Goal: Transaction & Acquisition: Purchase product/service

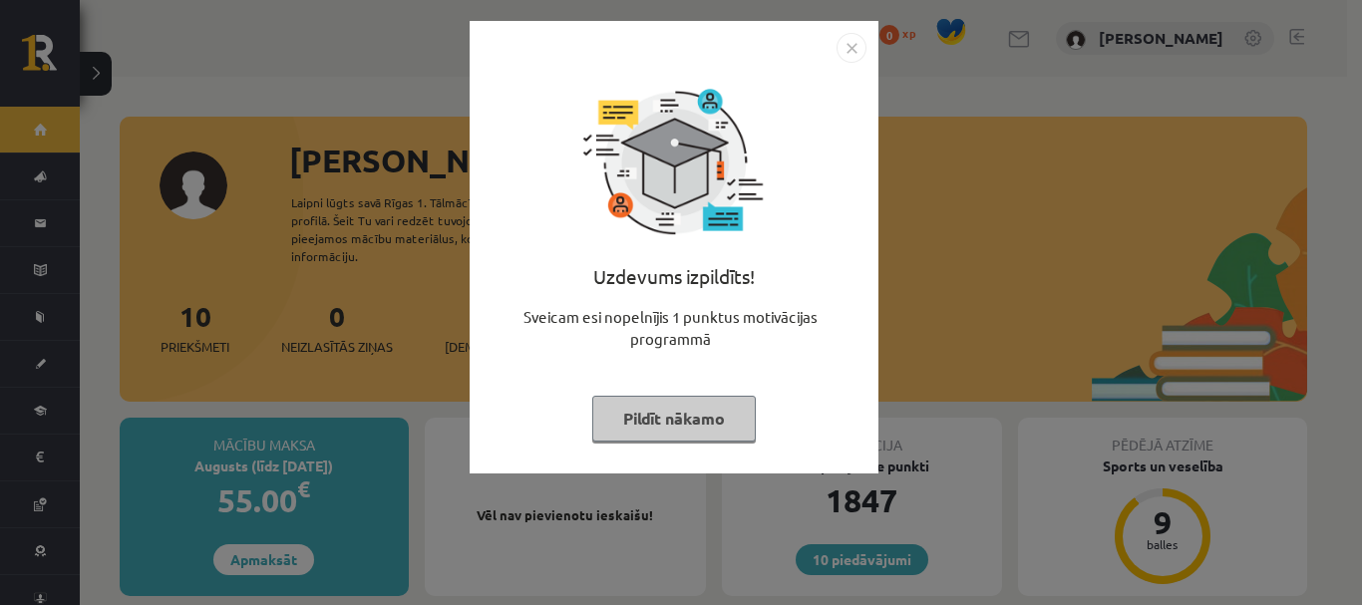
click at [645, 424] on button "Pildīt nākamo" at bounding box center [674, 419] width 164 height 46
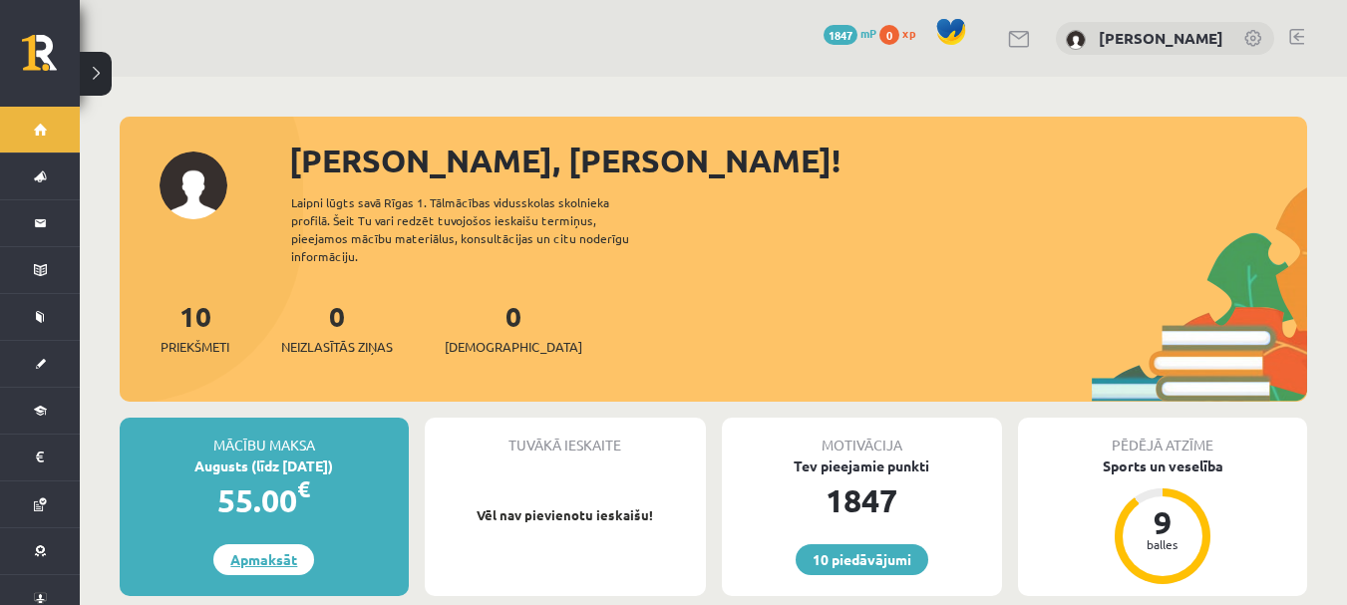
click at [260, 551] on link "Apmaksāt" at bounding box center [263, 560] width 101 height 31
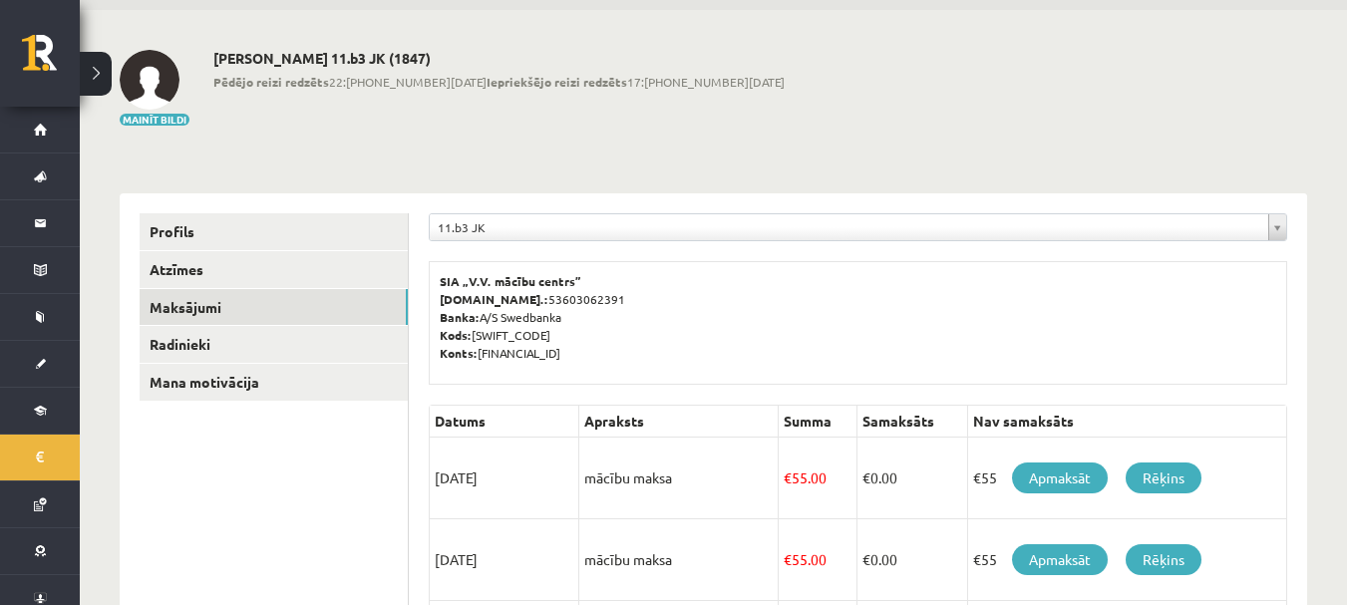
scroll to position [199, 0]
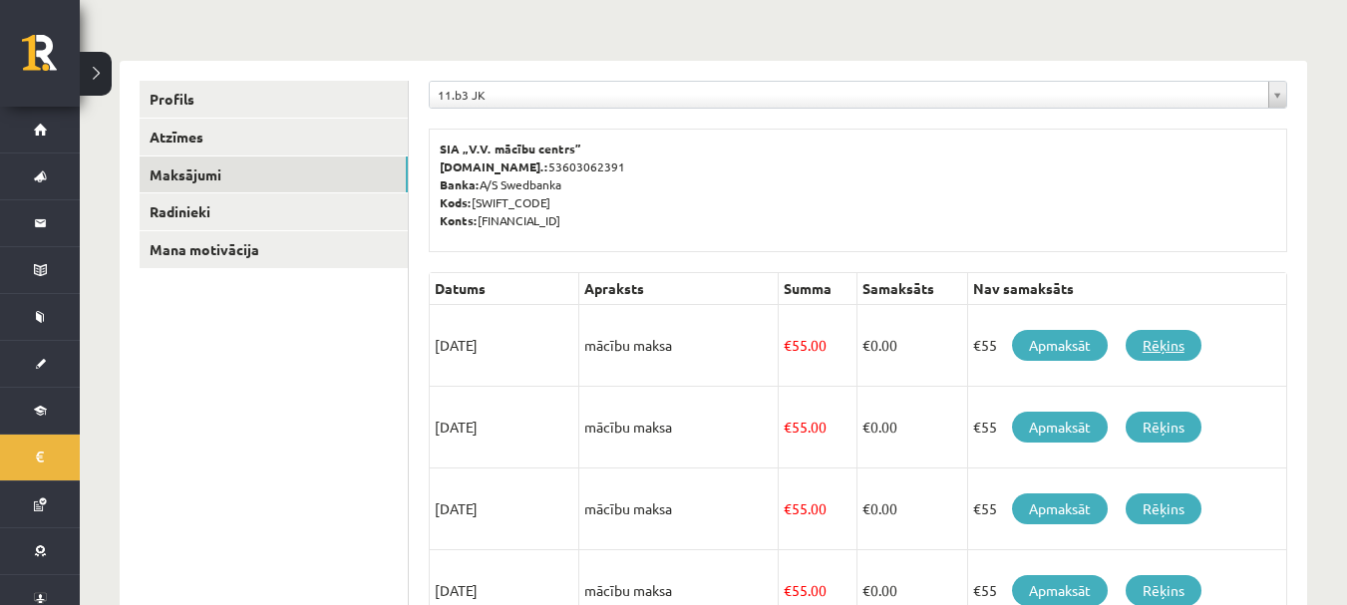
click at [1178, 335] on link "Rēķins" at bounding box center [1164, 345] width 76 height 31
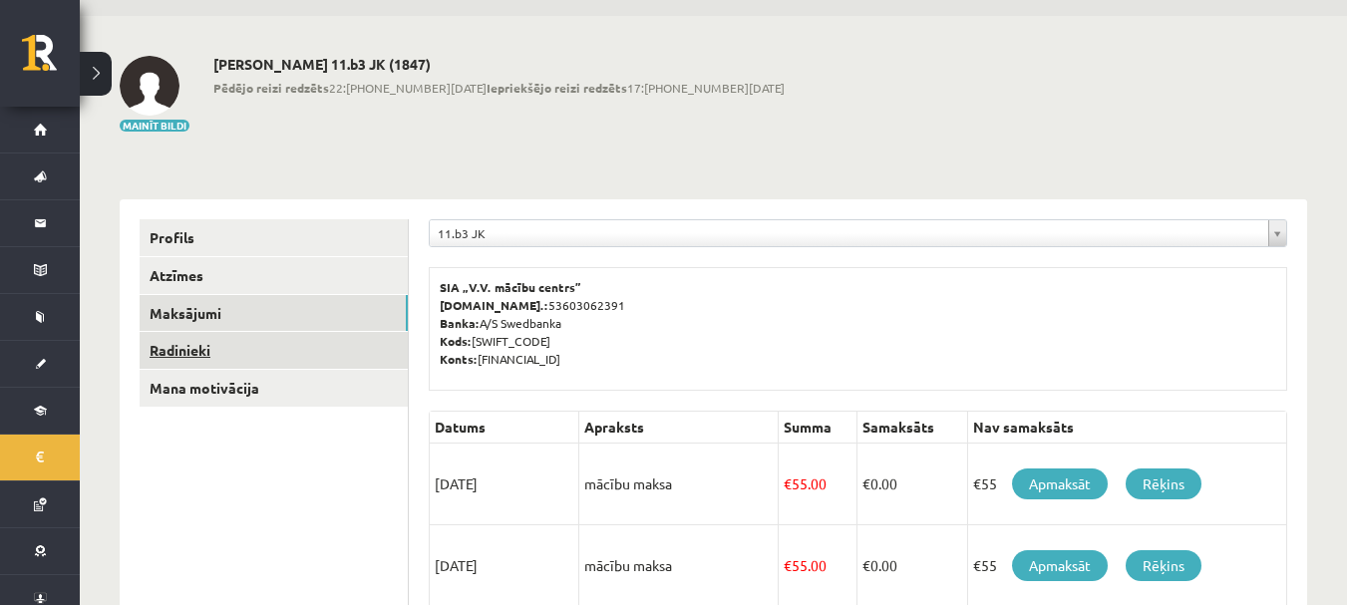
click at [229, 351] on link "Radinieki" at bounding box center [274, 350] width 268 height 37
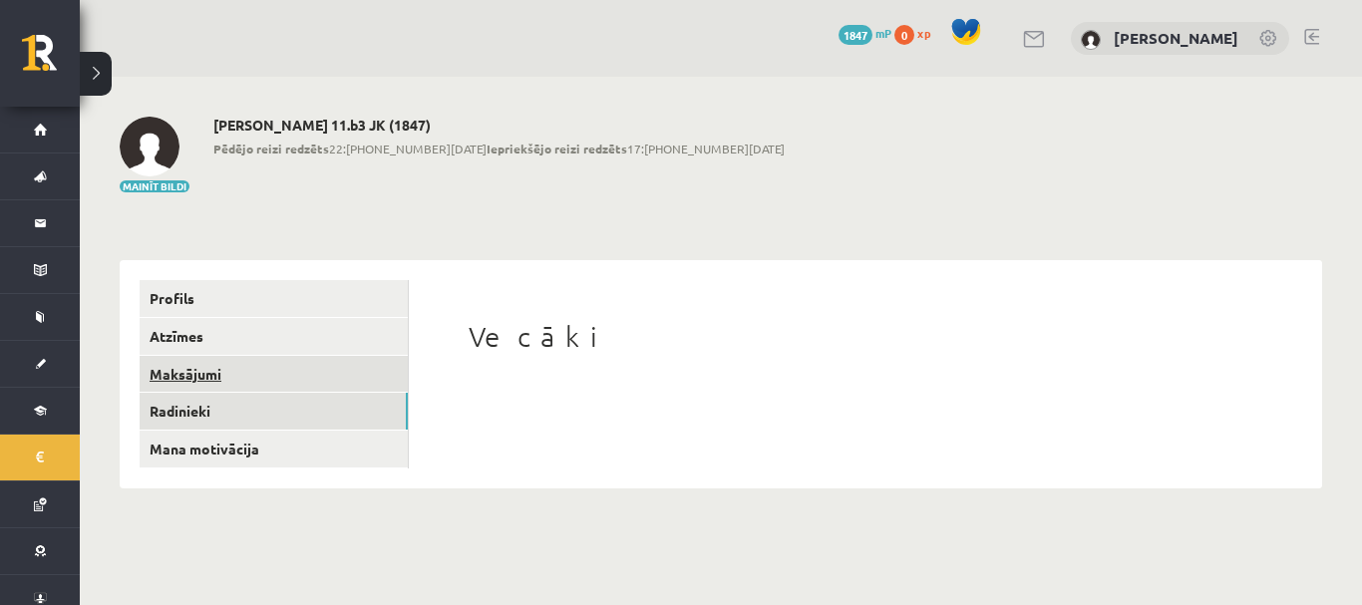
click at [232, 361] on link "Maksājumi" at bounding box center [274, 374] width 268 height 37
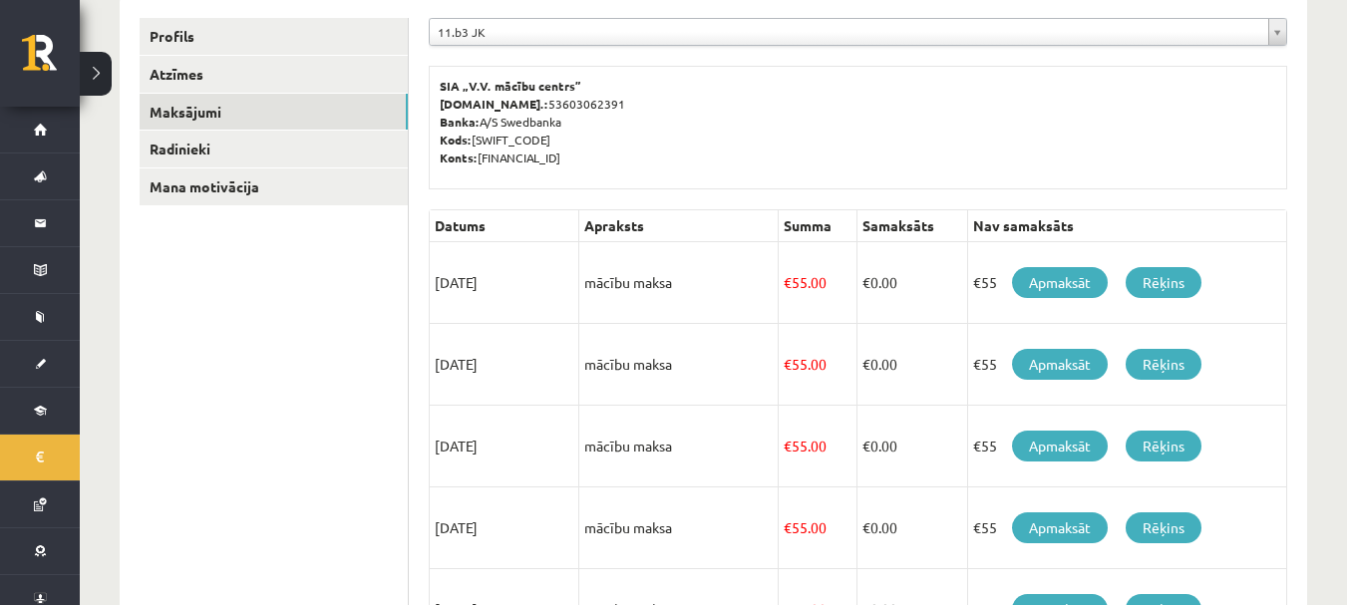
scroll to position [260, 0]
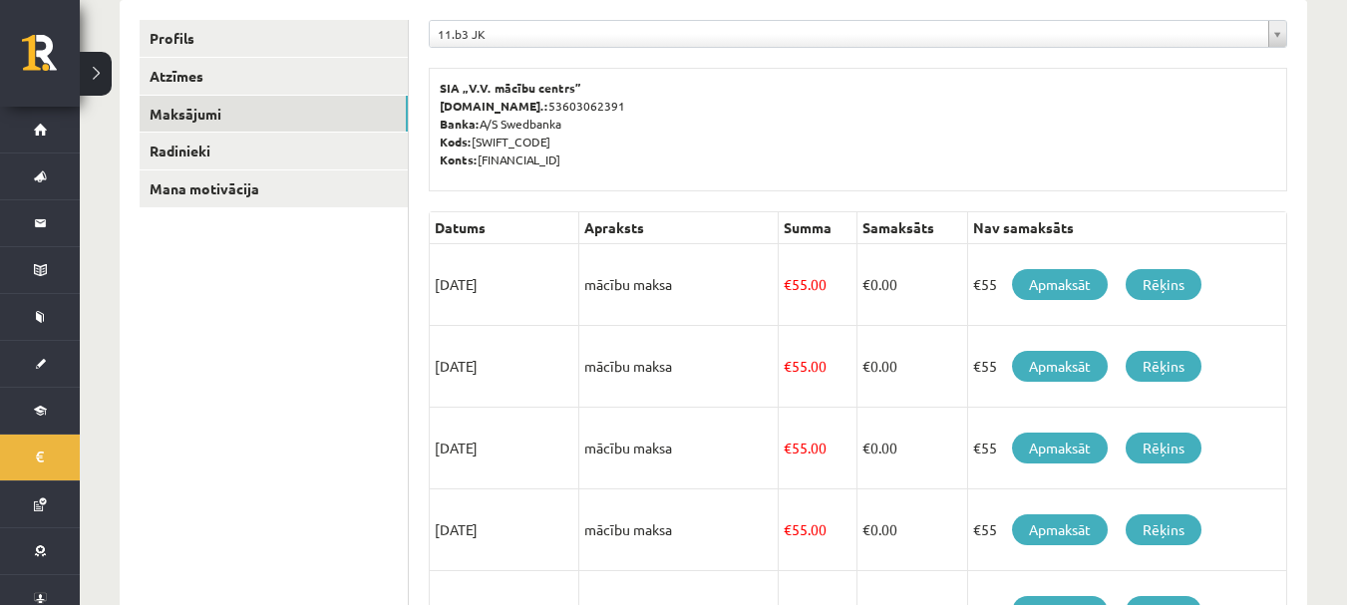
drag, startPoint x: 447, startPoint y: 284, endPoint x: 525, endPoint y: 269, distance: 79.2
click at [526, 270] on td "15/08/2025" at bounding box center [505, 285] width 150 height 82
click at [516, 335] on td "15/09/2025" at bounding box center [505, 367] width 150 height 82
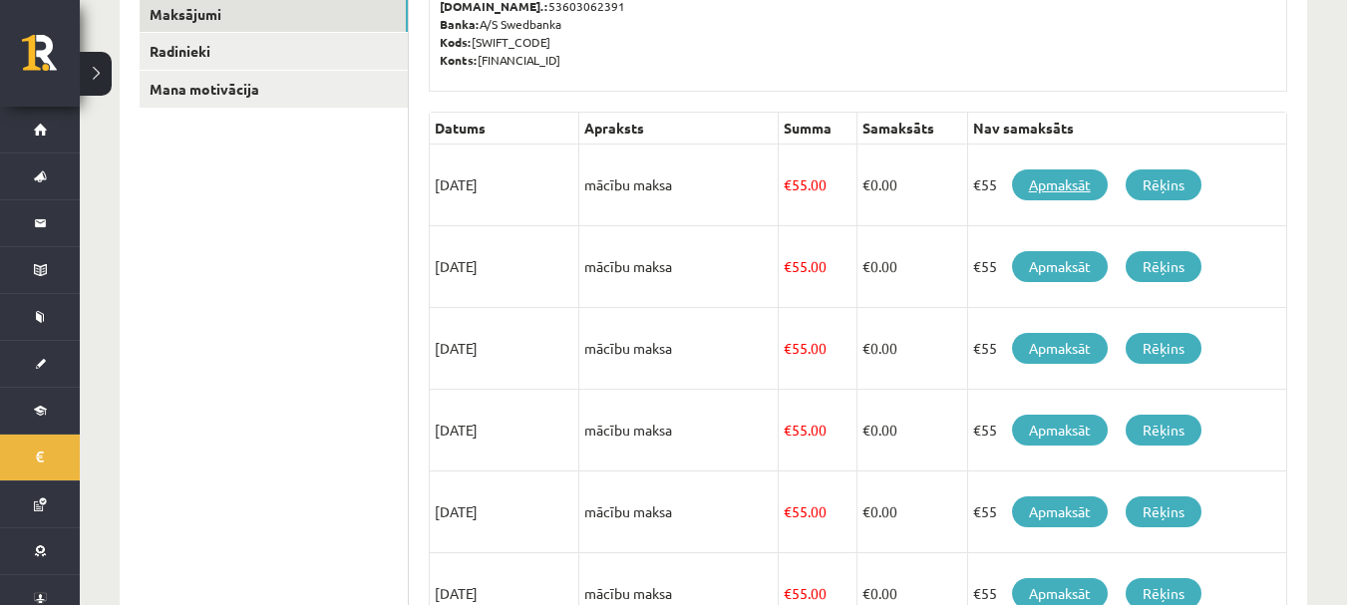
click at [1061, 187] on link "Apmaksāt" at bounding box center [1060, 185] width 96 height 31
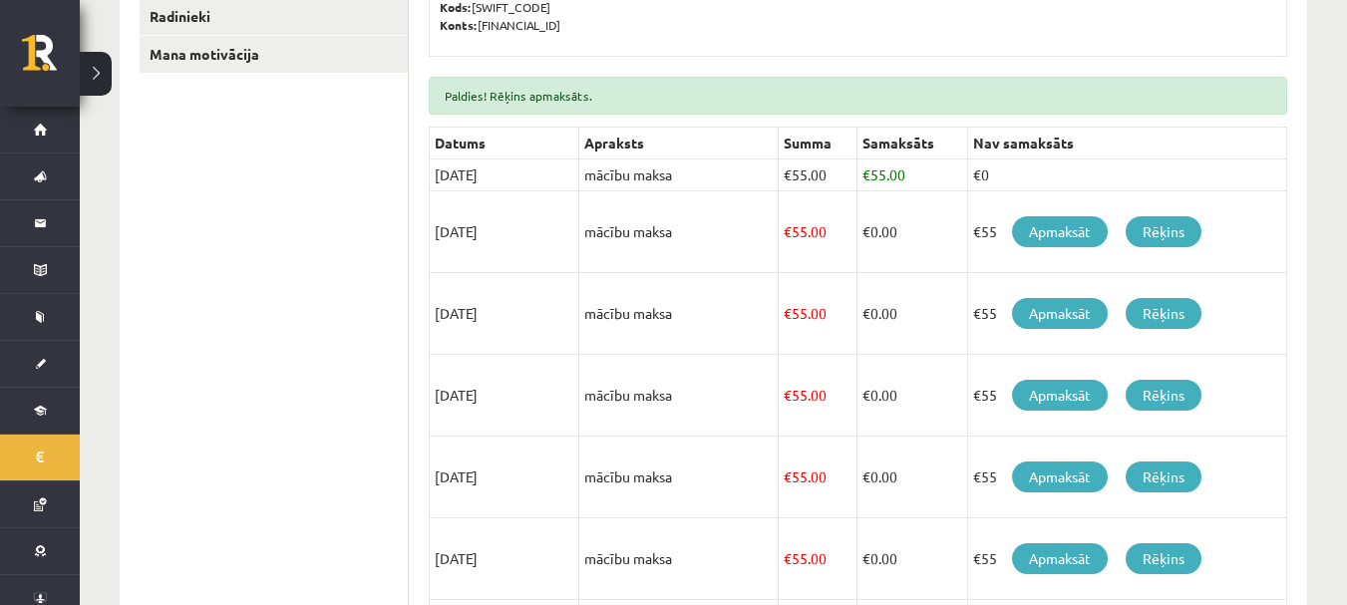
scroll to position [399, 0]
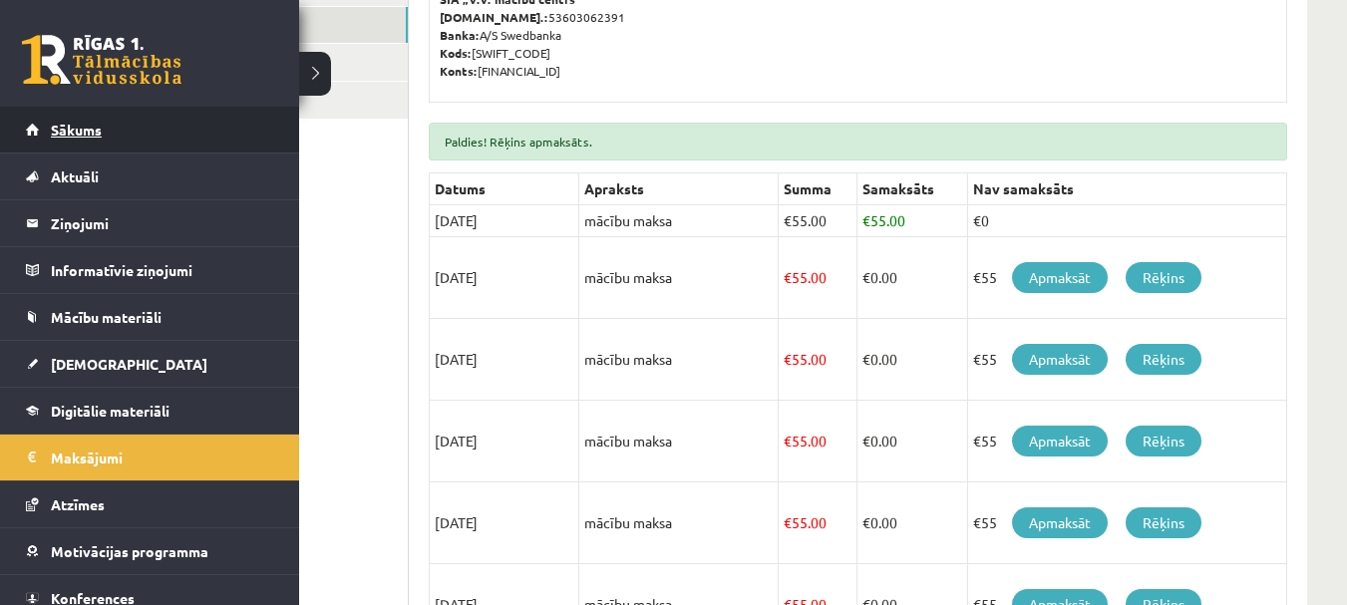
click at [48, 121] on link "Sākums" at bounding box center [150, 130] width 248 height 46
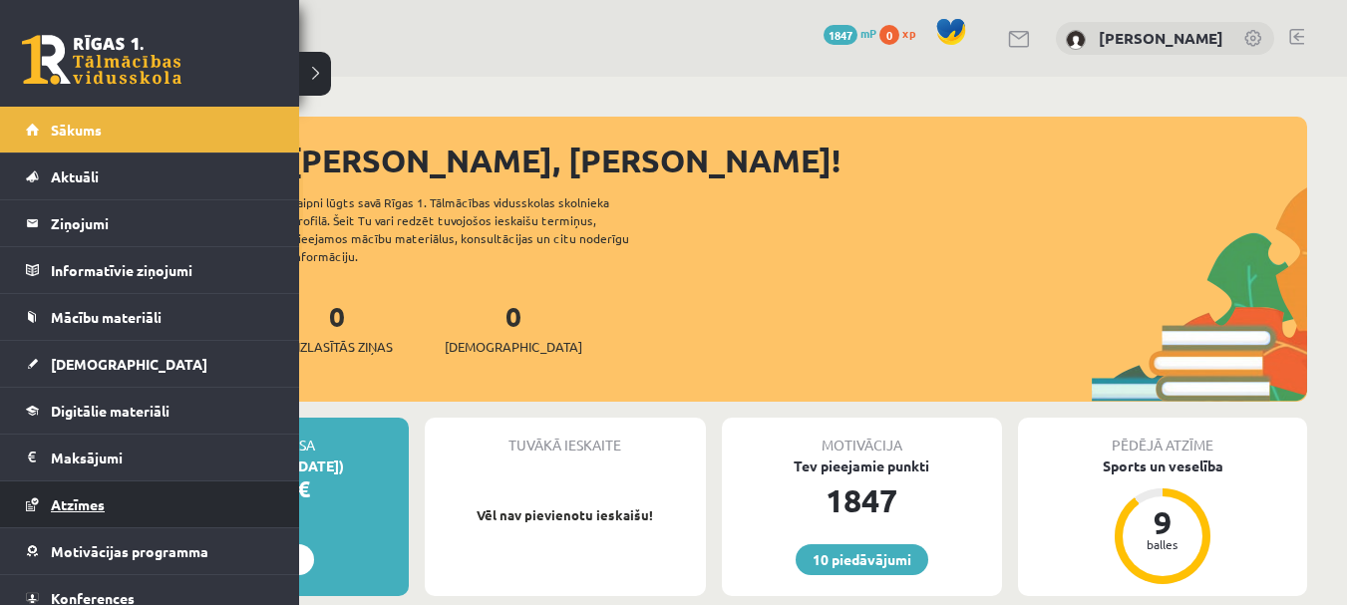
click at [84, 510] on span "Atzīmes" at bounding box center [78, 505] width 54 height 18
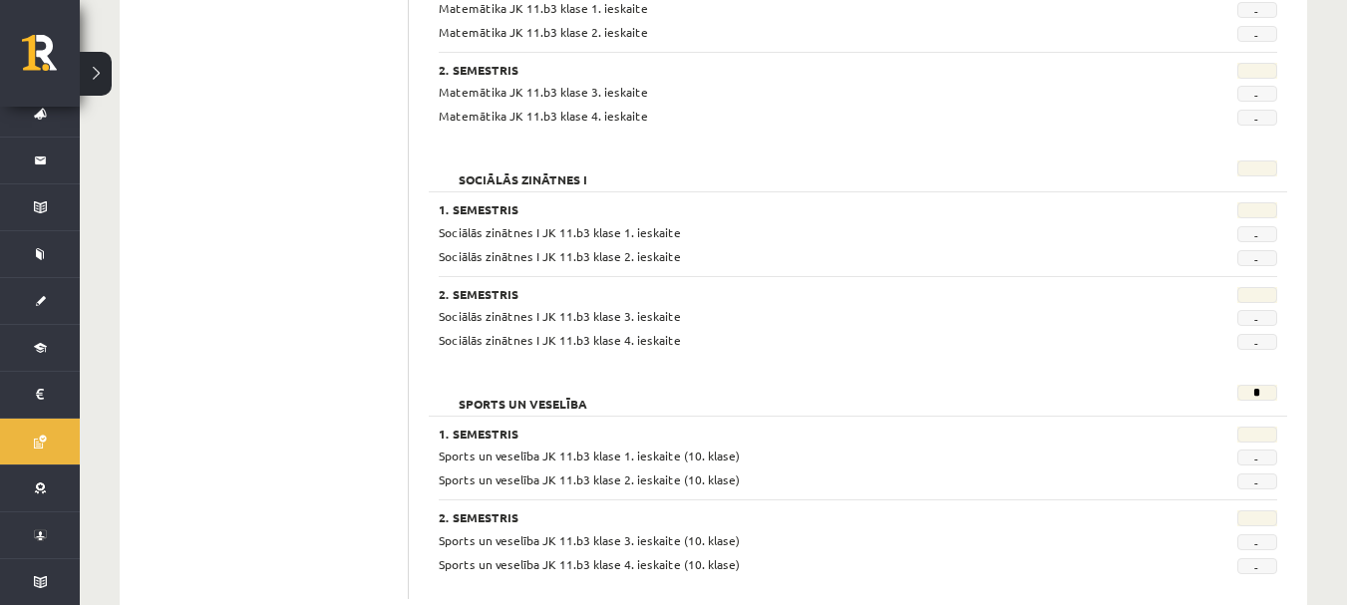
scroll to position [2015, 0]
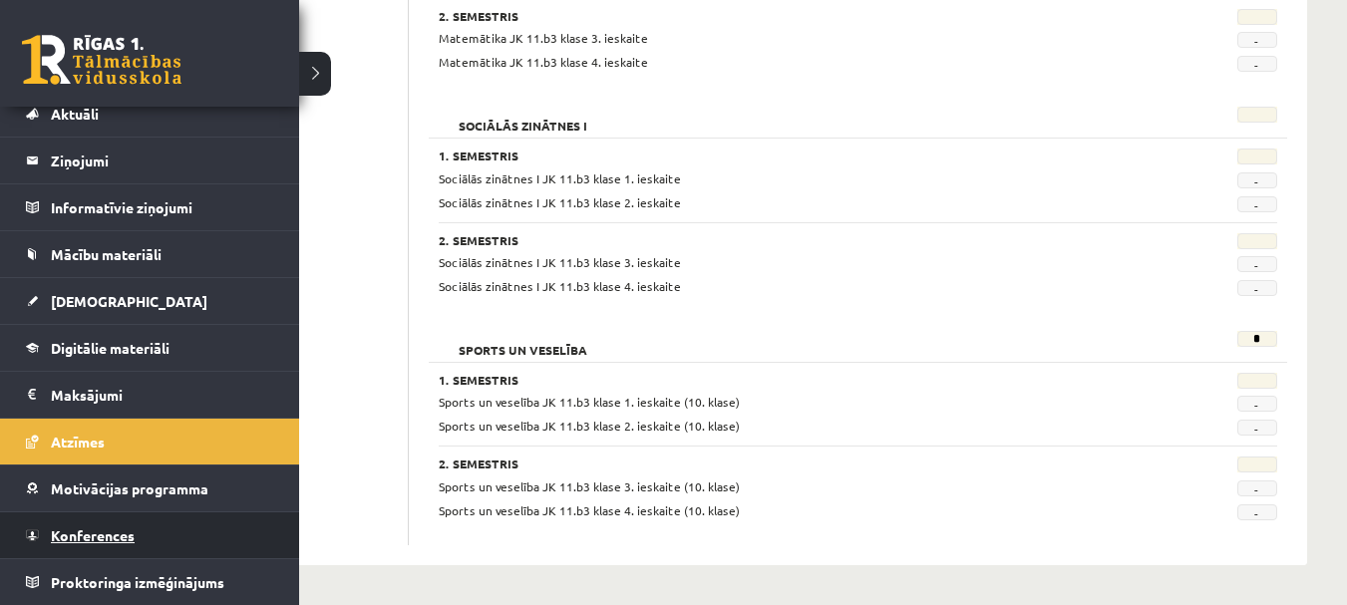
click at [118, 534] on span "Konferences" at bounding box center [93, 536] width 84 height 18
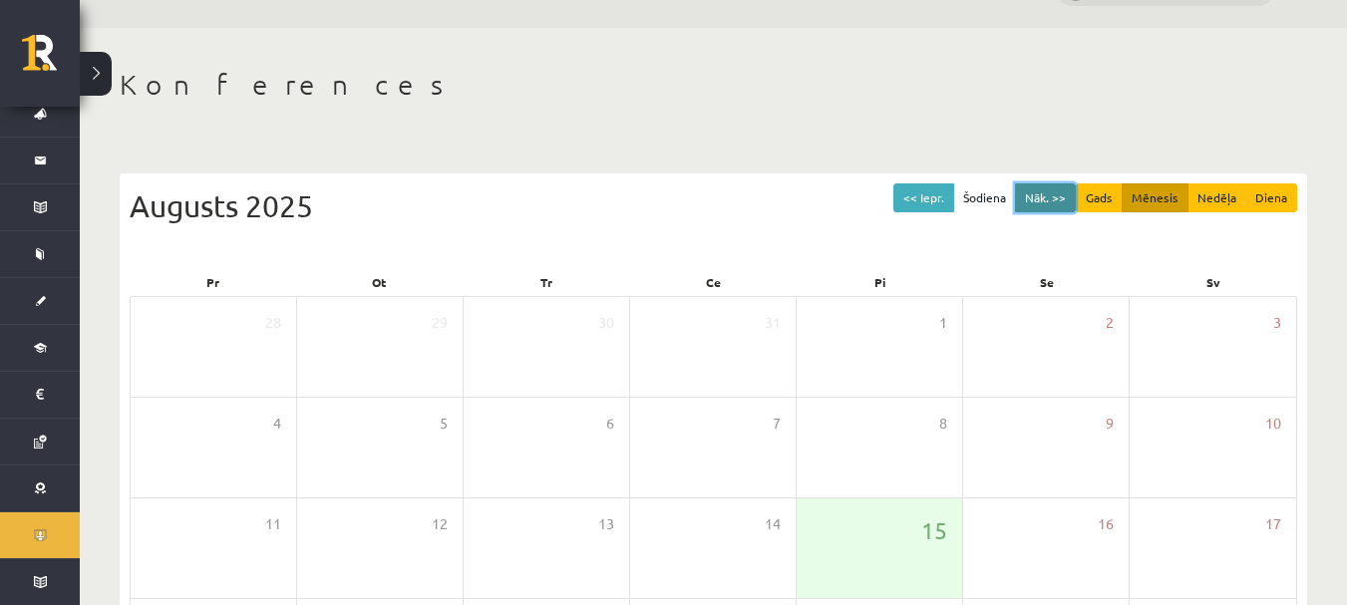
click at [1068, 195] on button "Nāk. >>" at bounding box center [1045, 198] width 61 height 29
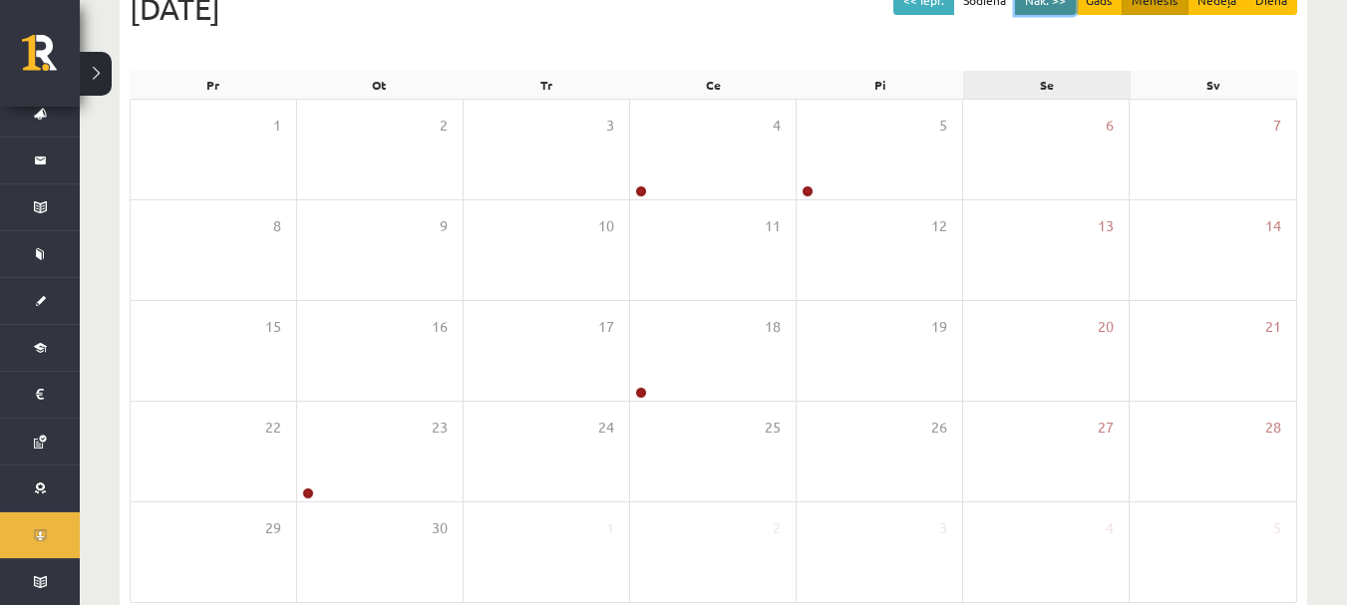
scroll to position [248, 0]
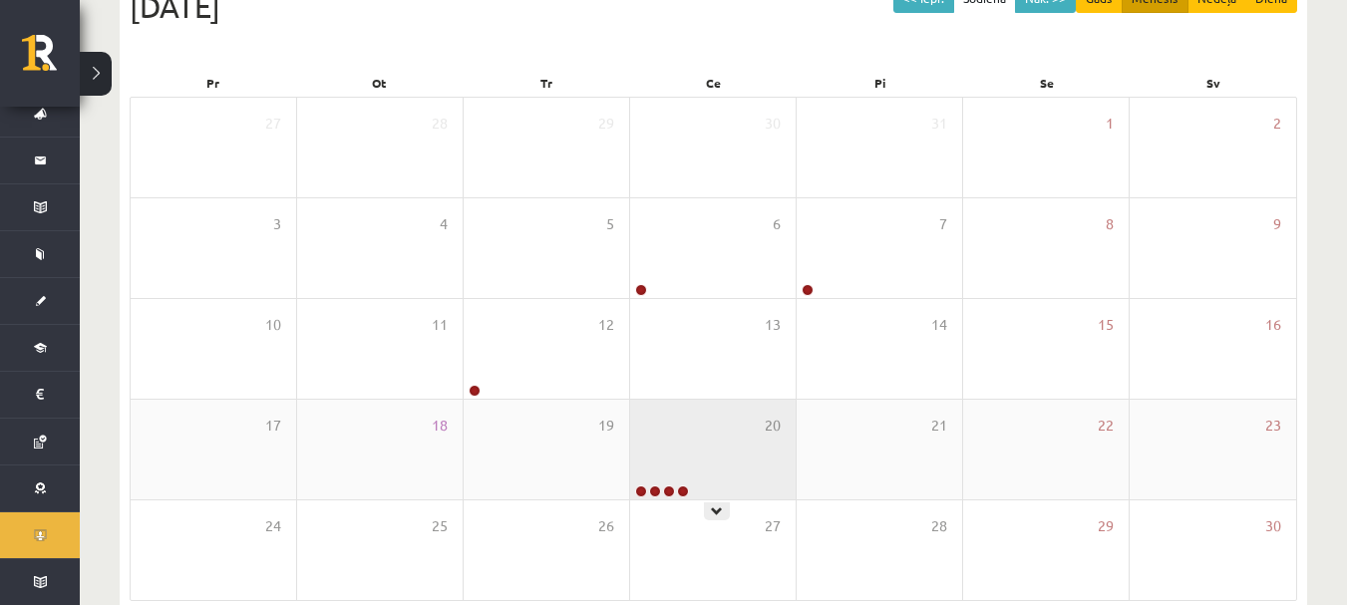
click at [706, 465] on div "20" at bounding box center [713, 450] width 166 height 100
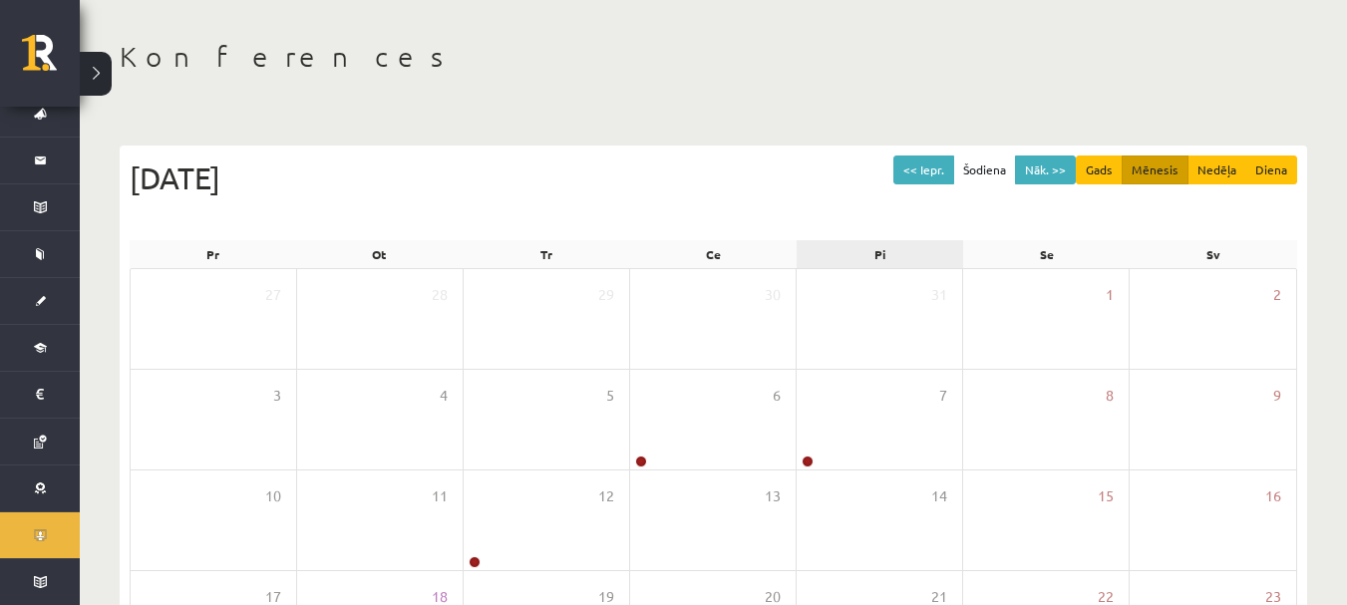
scroll to position [49, 0]
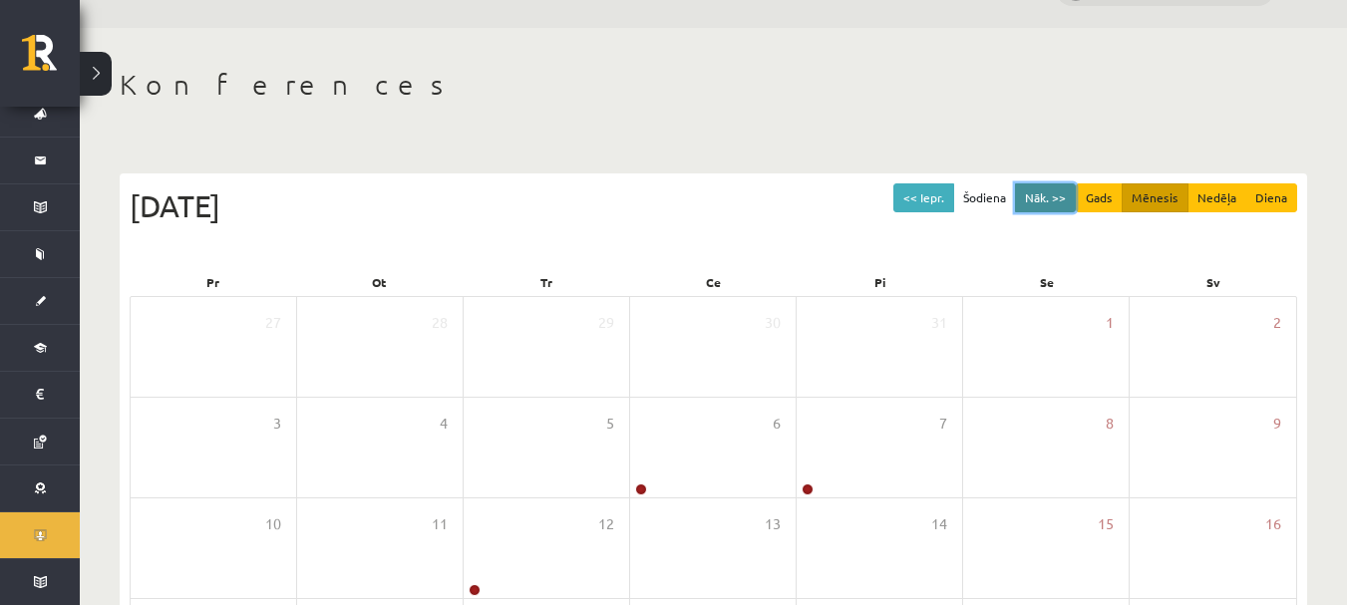
click at [1047, 199] on button "Nāk. >>" at bounding box center [1045, 198] width 61 height 29
click at [1047, 200] on button "Nāk. >>" at bounding box center [1045, 198] width 61 height 29
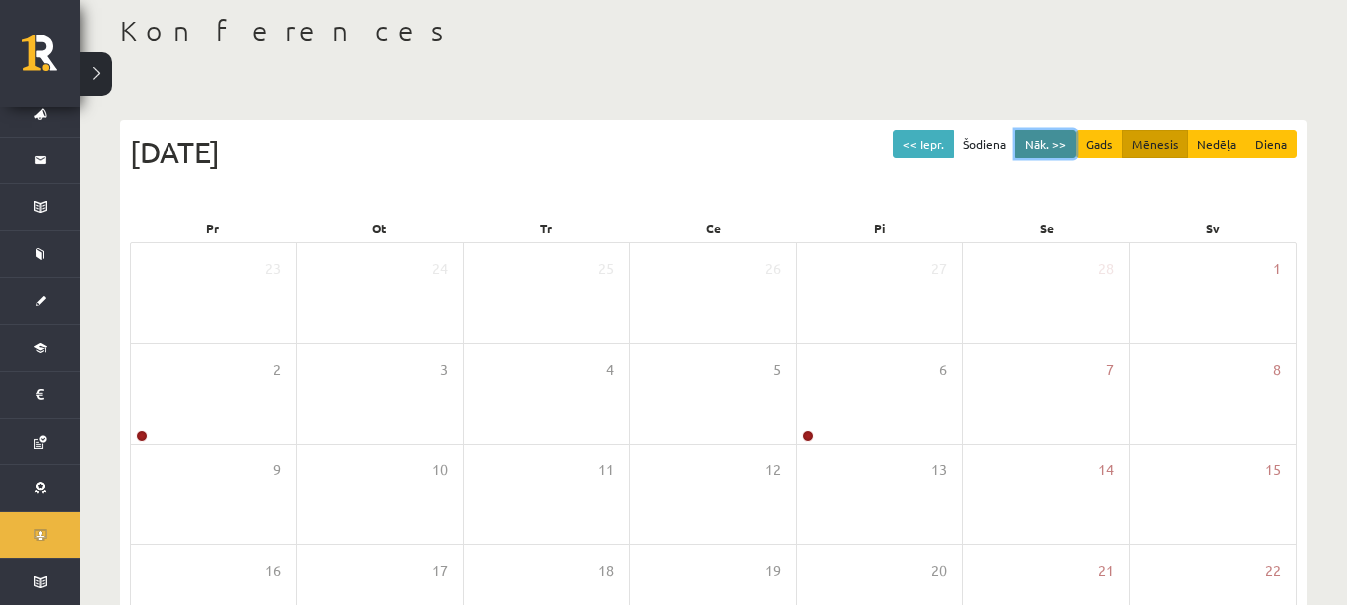
scroll to position [149, 0]
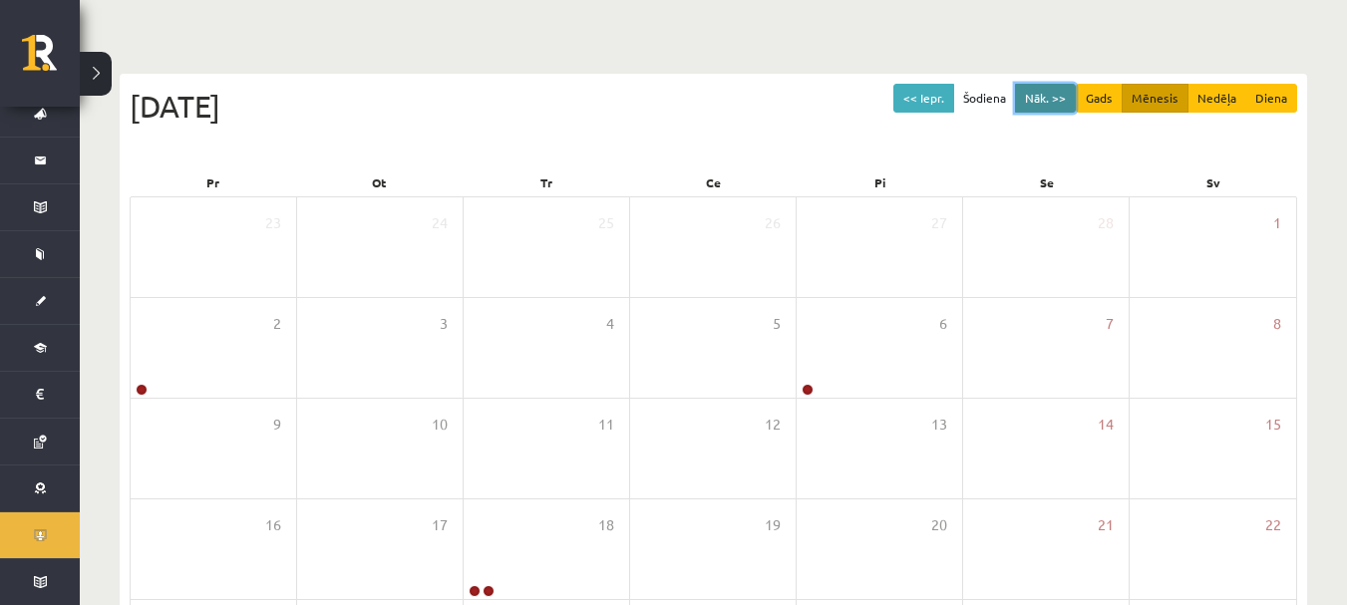
click at [1056, 100] on button "Nāk. >>" at bounding box center [1045, 98] width 61 height 29
click at [1056, 99] on button "Nāk. >>" at bounding box center [1045, 98] width 61 height 29
click at [1056, 98] on button "Nāk. >>" at bounding box center [1045, 98] width 61 height 29
click at [931, 99] on button "<< Iepr." at bounding box center [924, 98] width 61 height 29
click at [919, 106] on button "<< Iepr." at bounding box center [924, 98] width 61 height 29
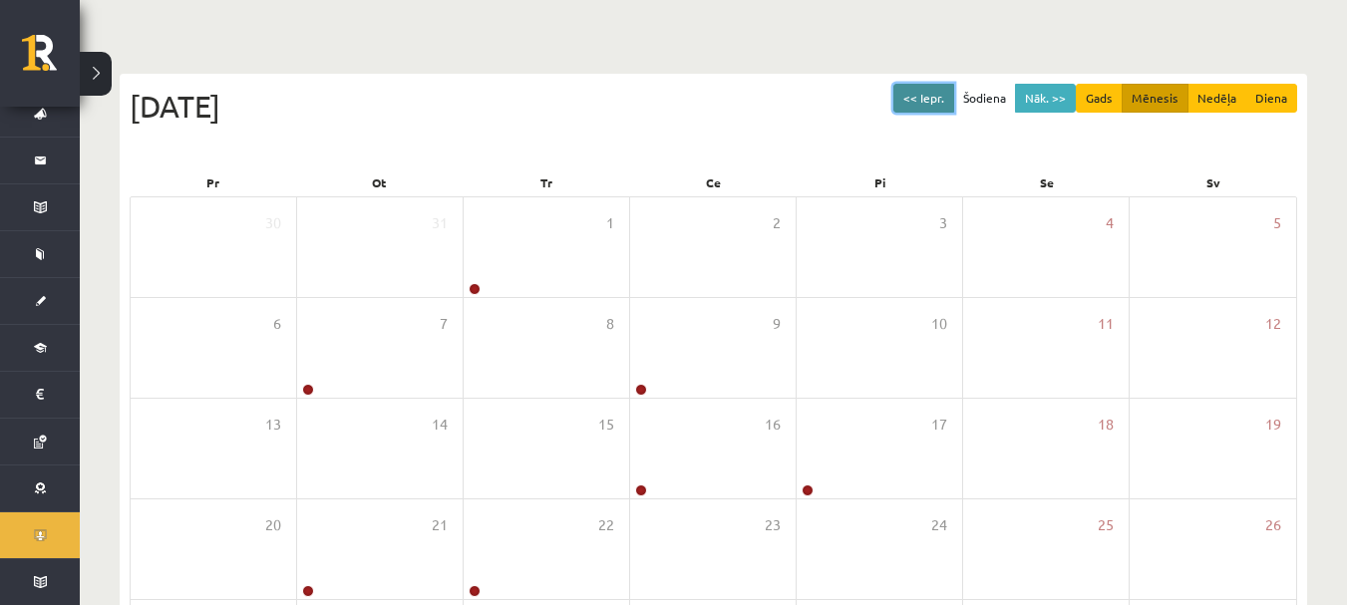
click at [919, 106] on button "<< Iepr." at bounding box center [924, 98] width 61 height 29
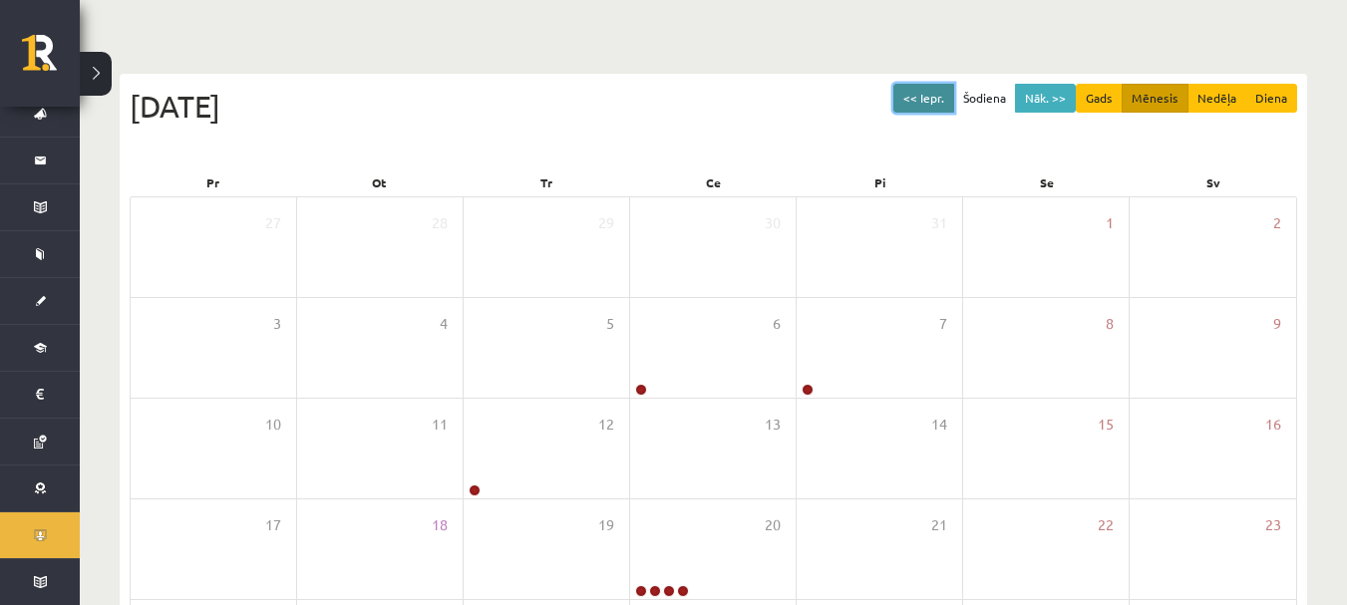
click at [919, 106] on button "<< Iepr." at bounding box center [924, 98] width 61 height 29
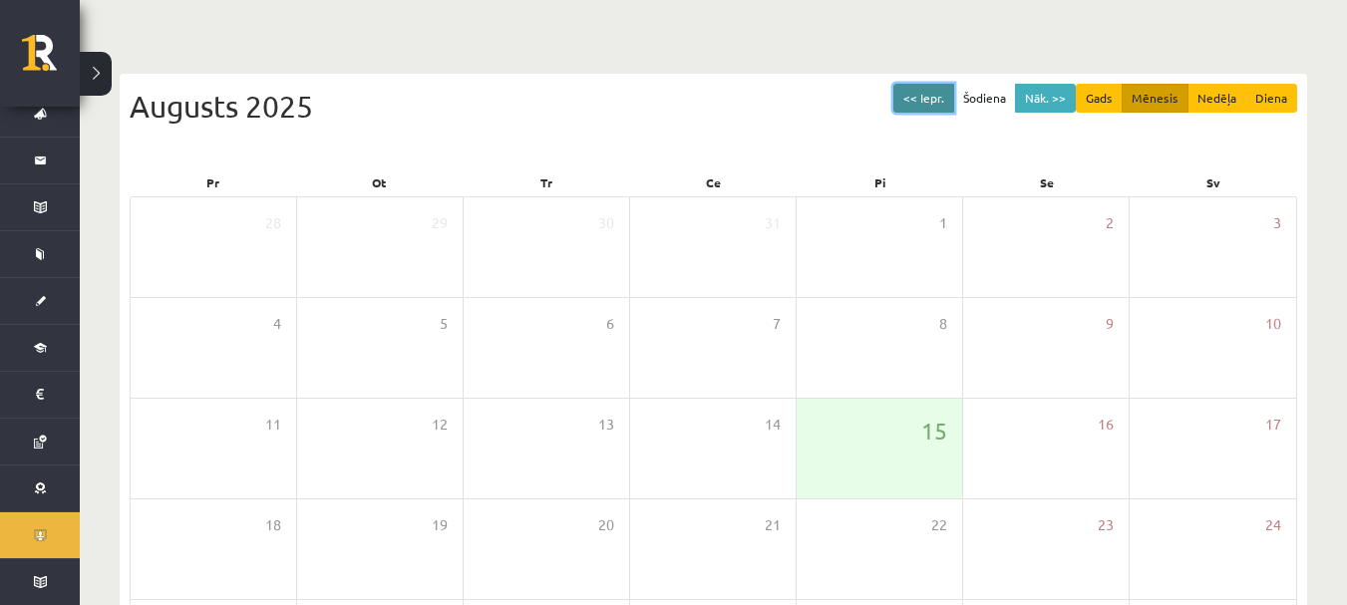
click at [919, 105] on button "<< Iepr." at bounding box center [924, 98] width 61 height 29
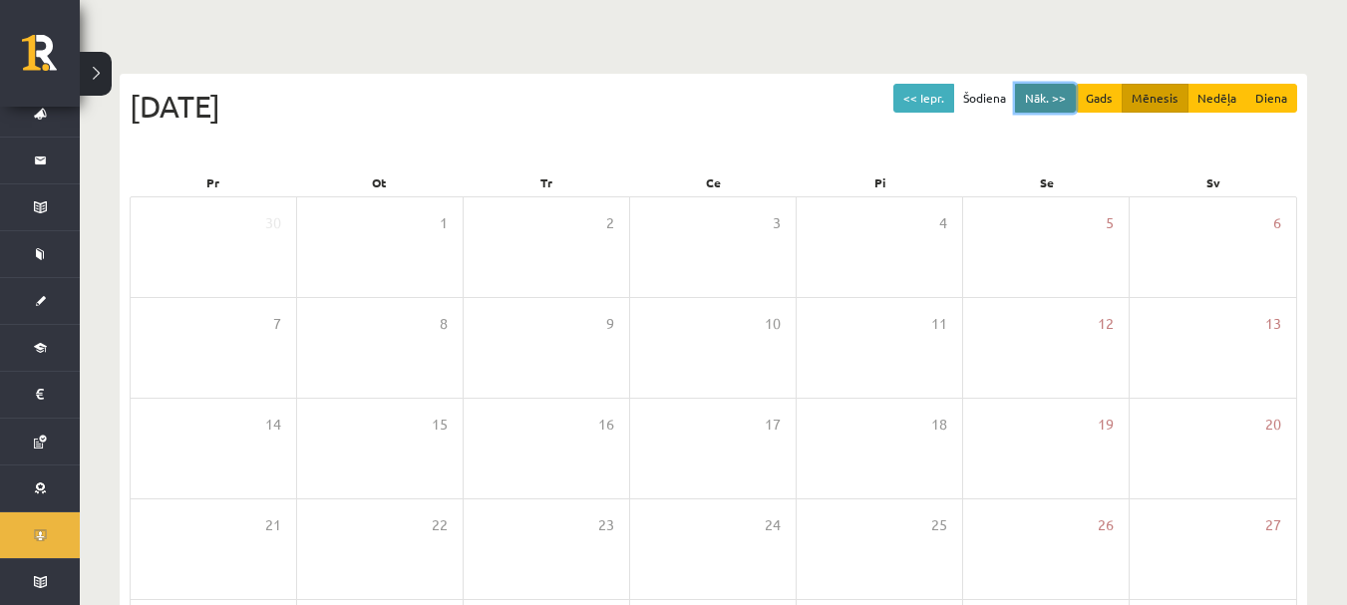
click at [1059, 95] on button "Nāk. >>" at bounding box center [1045, 98] width 61 height 29
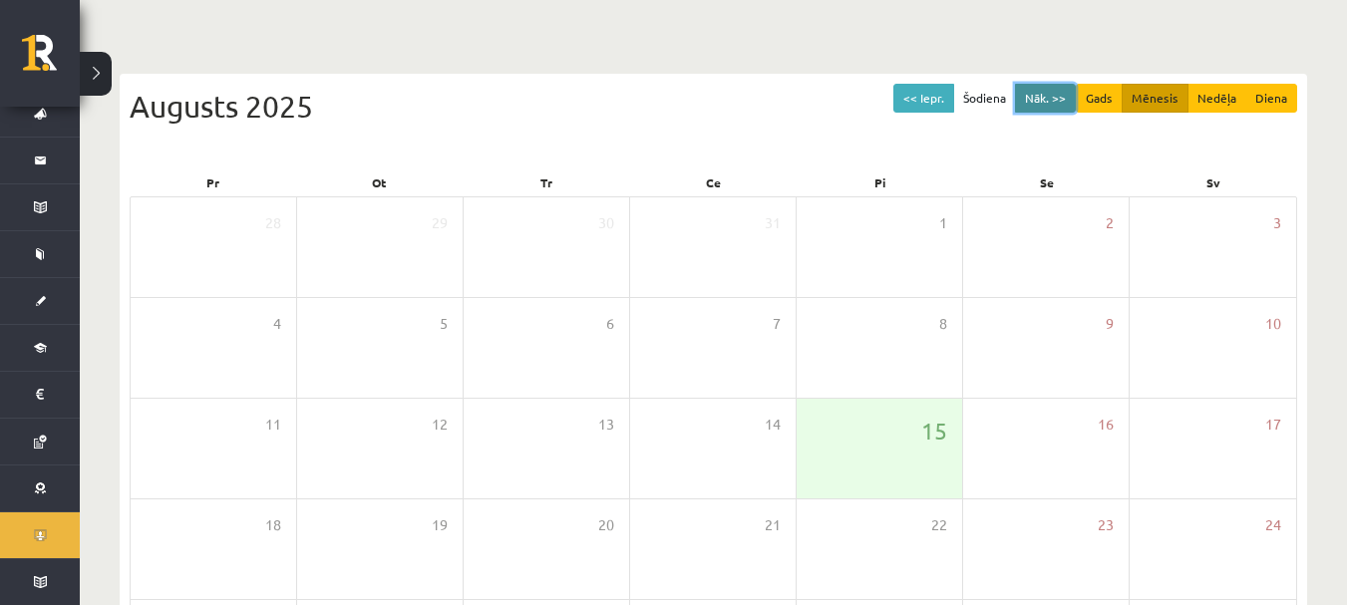
click at [1058, 95] on button "Nāk. >>" at bounding box center [1045, 98] width 61 height 29
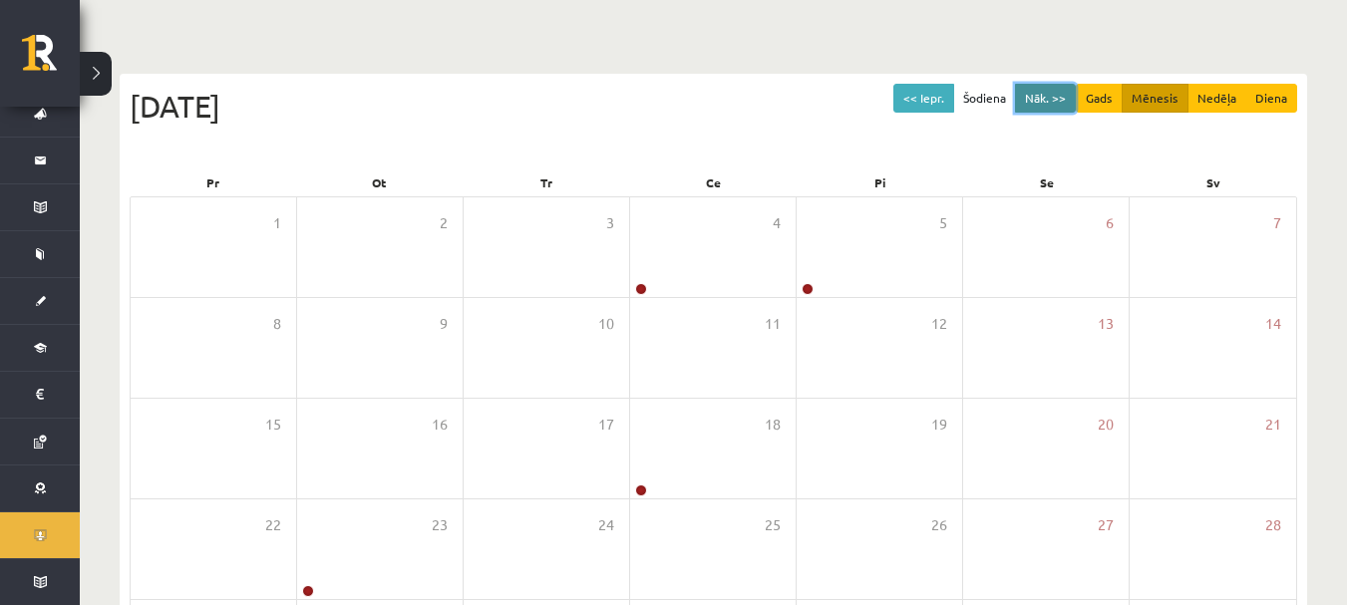
click at [1058, 95] on button "Nāk. >>" at bounding box center [1045, 98] width 61 height 29
